Goal: Transaction & Acquisition: Purchase product/service

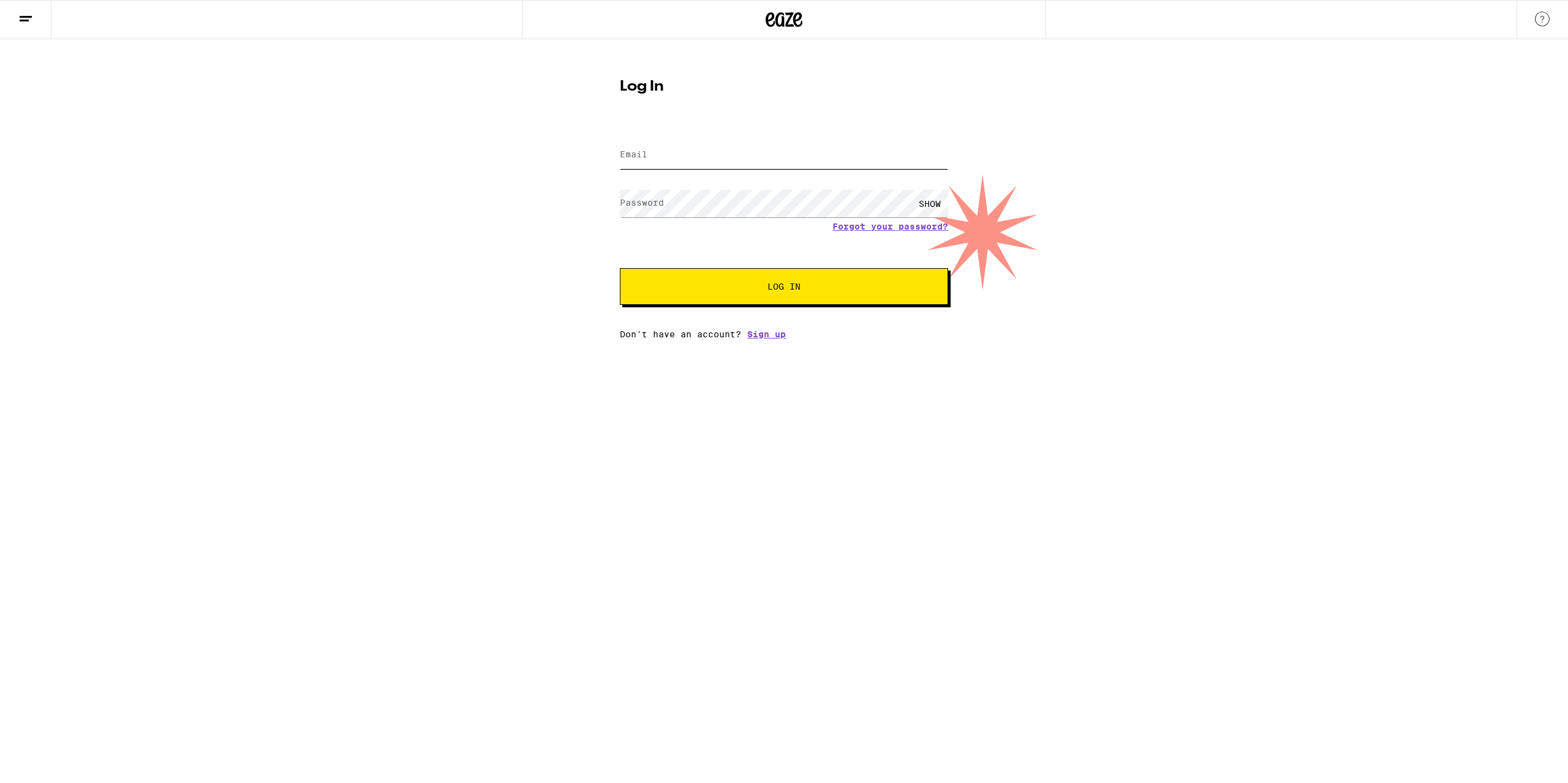
type input "[EMAIL_ADDRESS][DOMAIN_NAME]"
click at [743, 285] on span "Log In" at bounding box center [784, 286] width 229 height 9
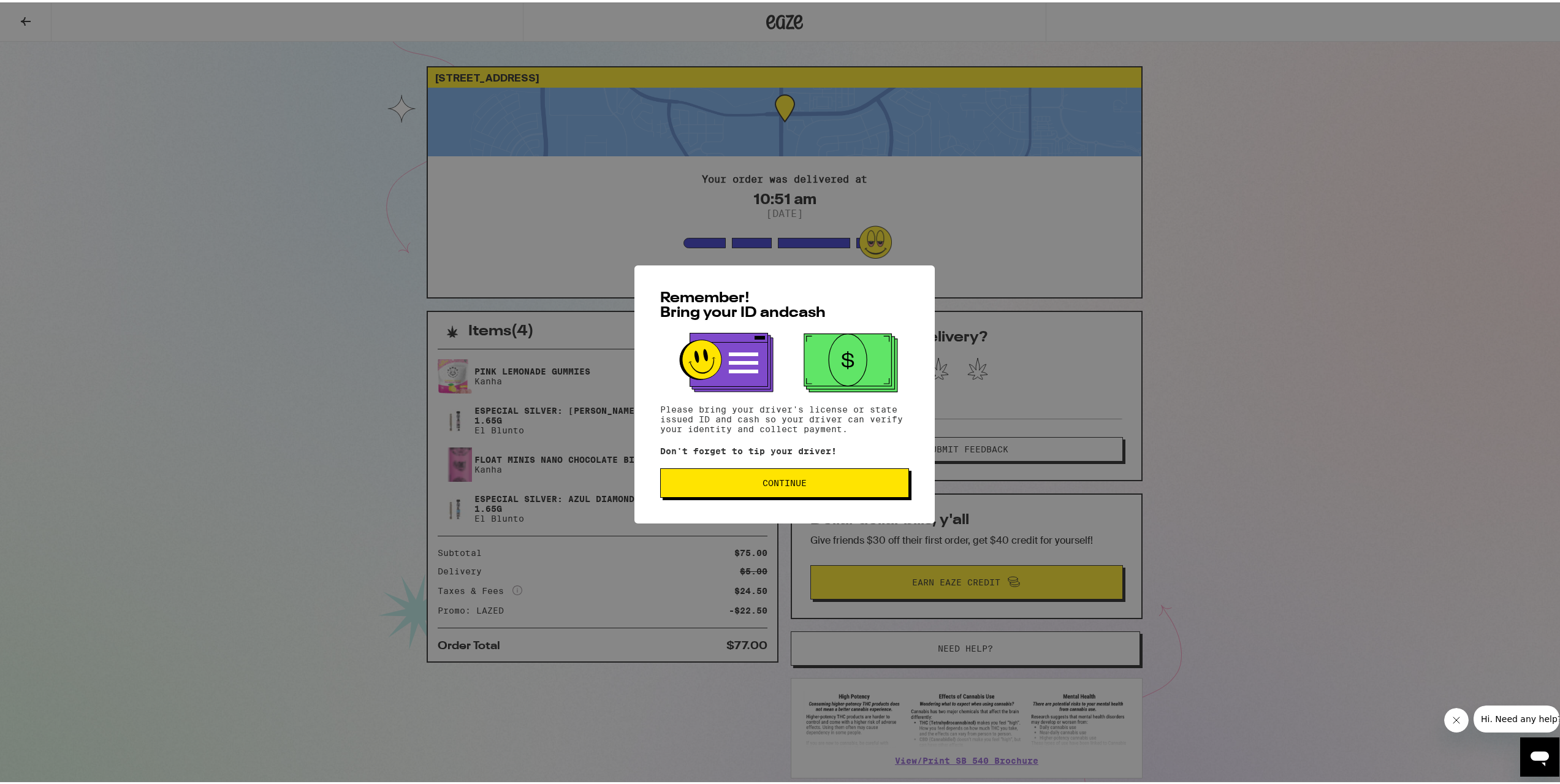
click at [763, 478] on span "Continue" at bounding box center [785, 480] width 44 height 9
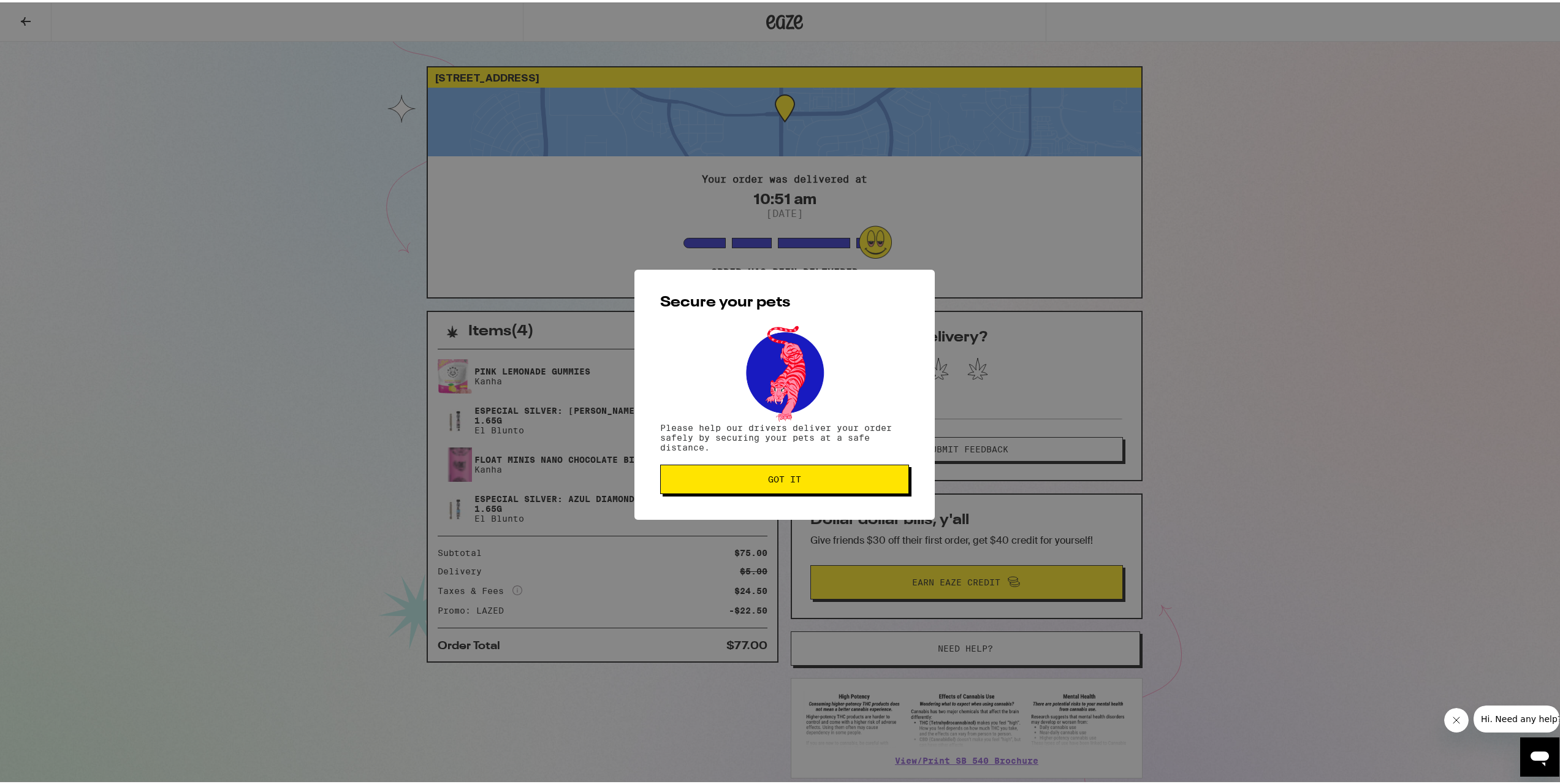
click at [808, 485] on button "Got it" at bounding box center [784, 476] width 249 height 29
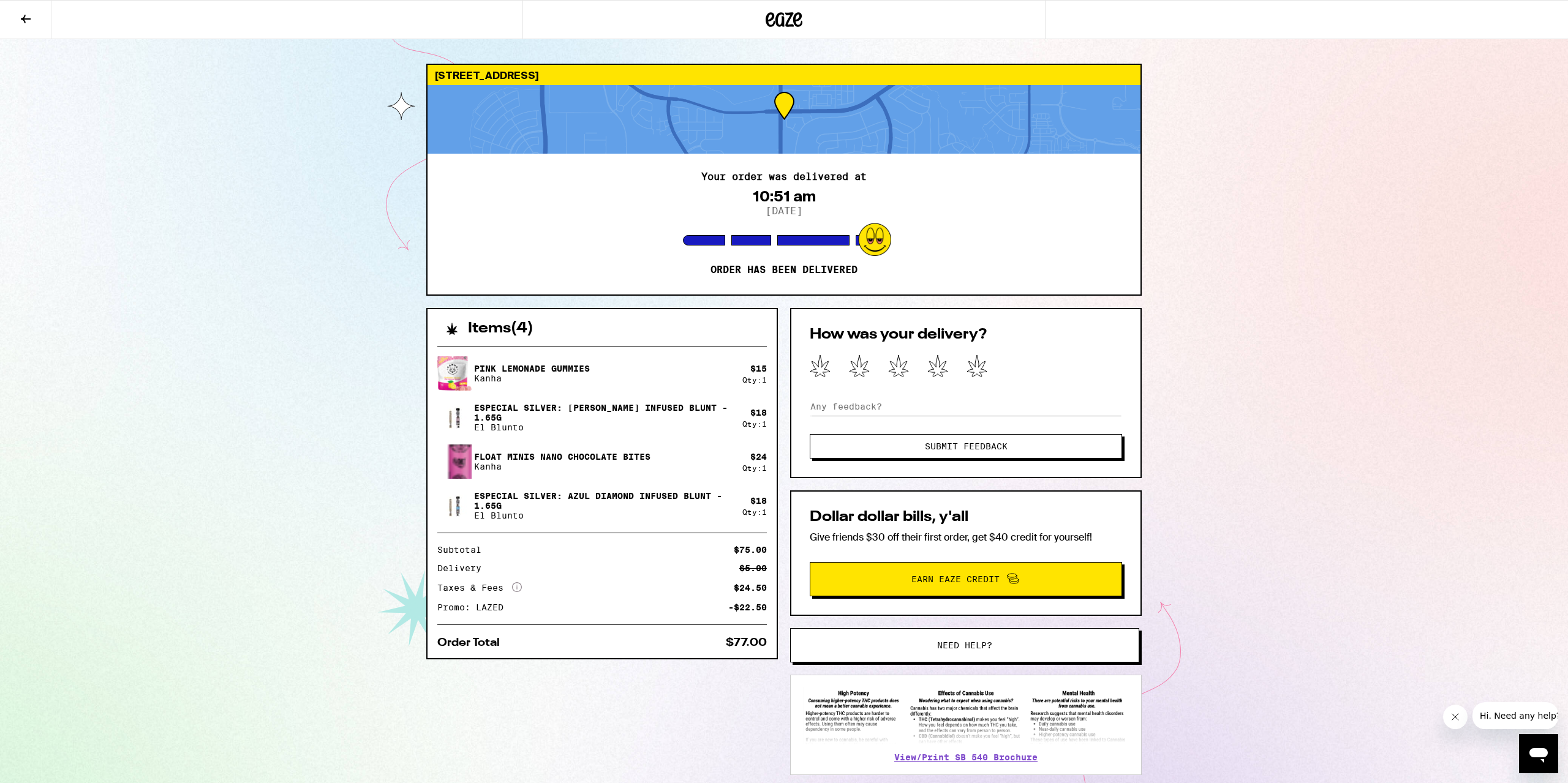
click at [20, 14] on icon at bounding box center [26, 19] width 15 height 15
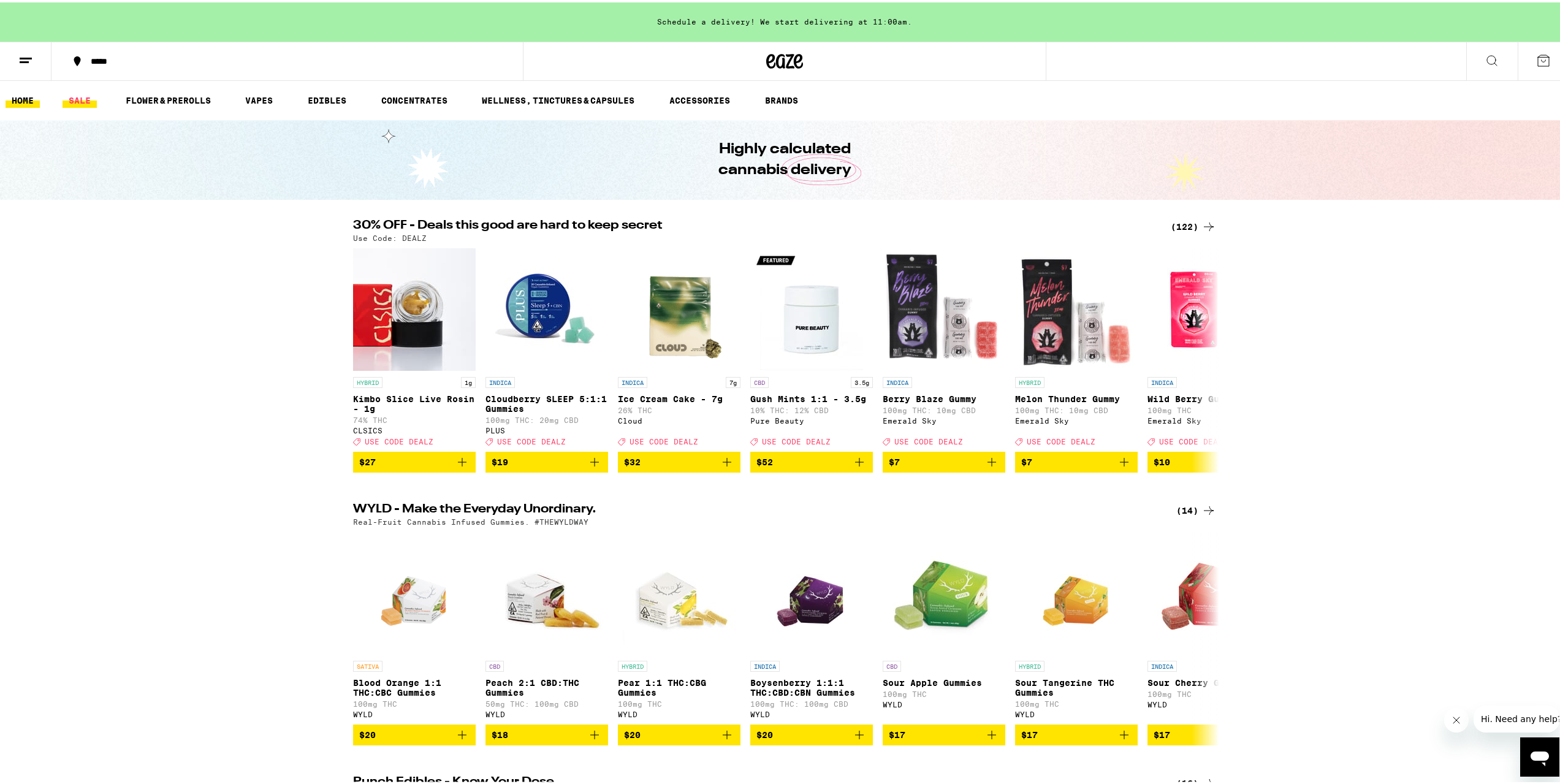
click at [88, 99] on link "SALE" at bounding box center [80, 98] width 34 height 15
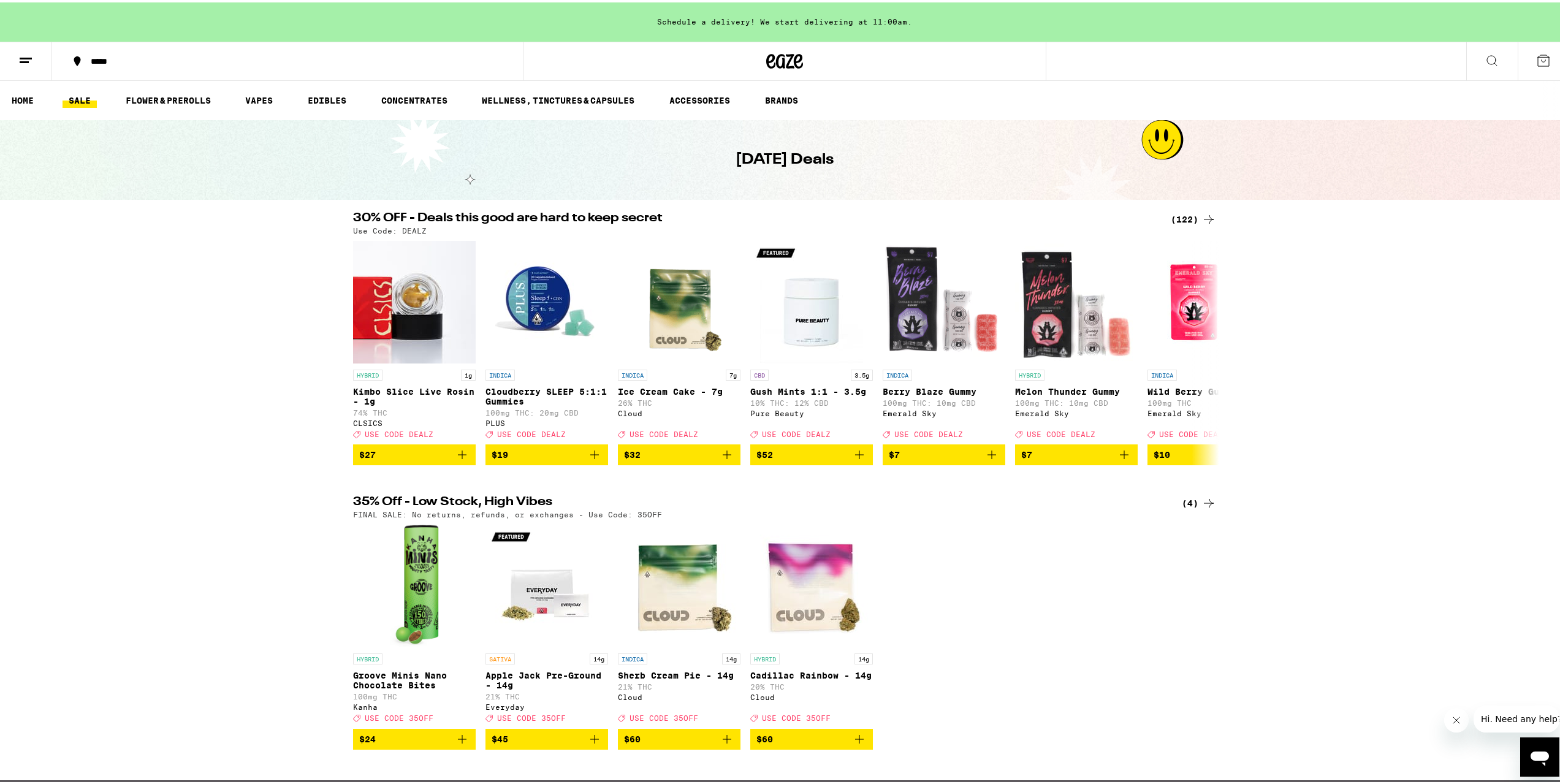
click at [1177, 215] on div "(122)" at bounding box center [1194, 217] width 45 height 15
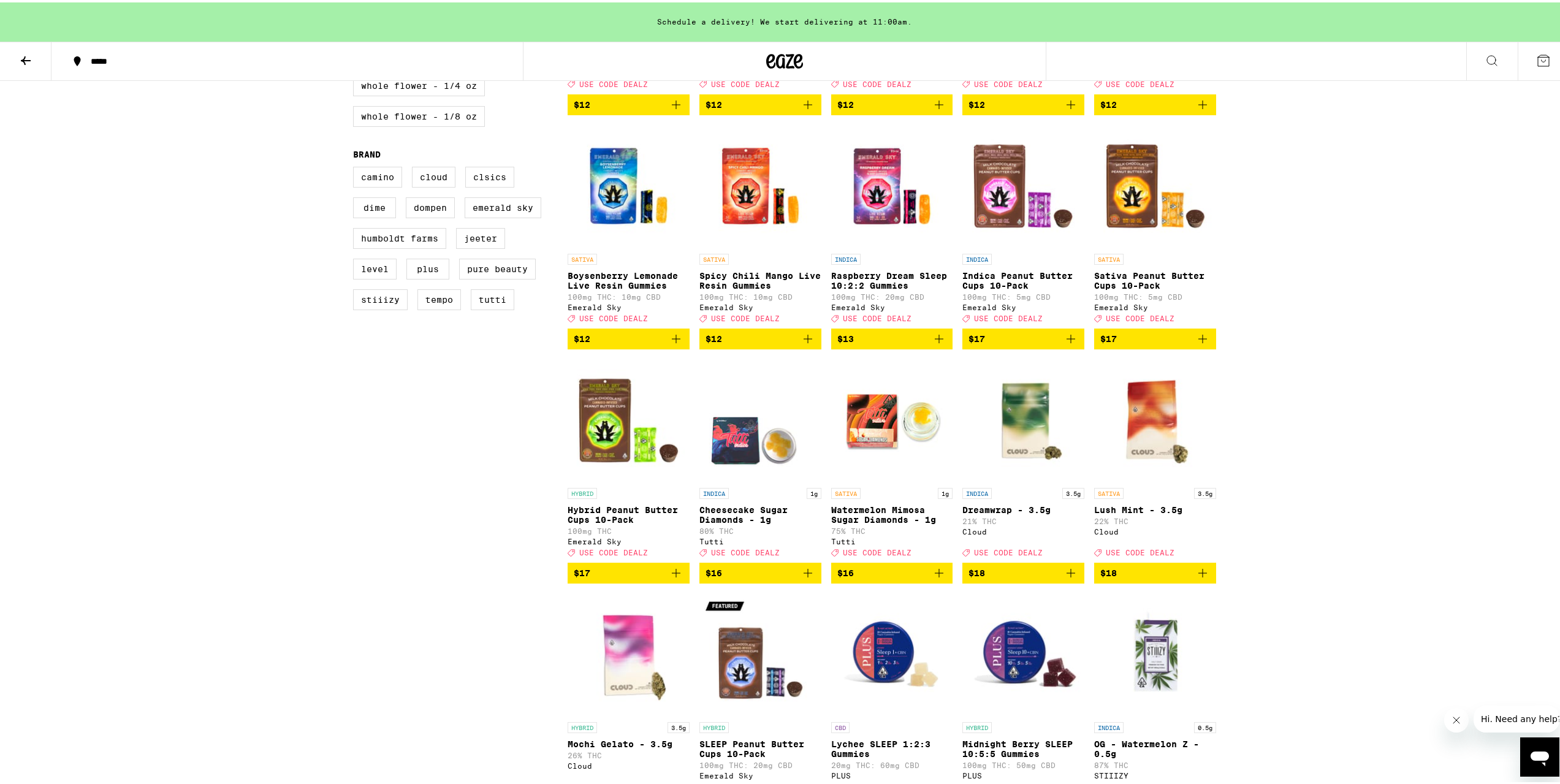
scroll to position [429, 0]
